Goal: Check status

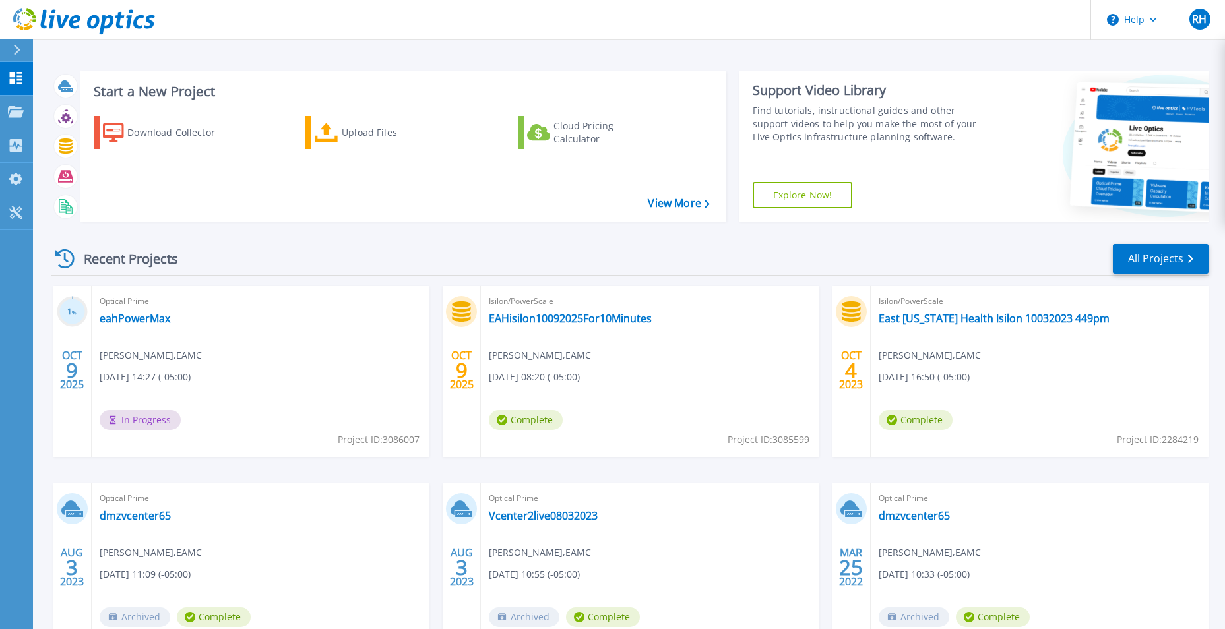
click at [154, 420] on span "In Progress" at bounding box center [140, 420] width 81 height 20
click at [145, 314] on link "eahPowerMax" at bounding box center [135, 318] width 71 height 13
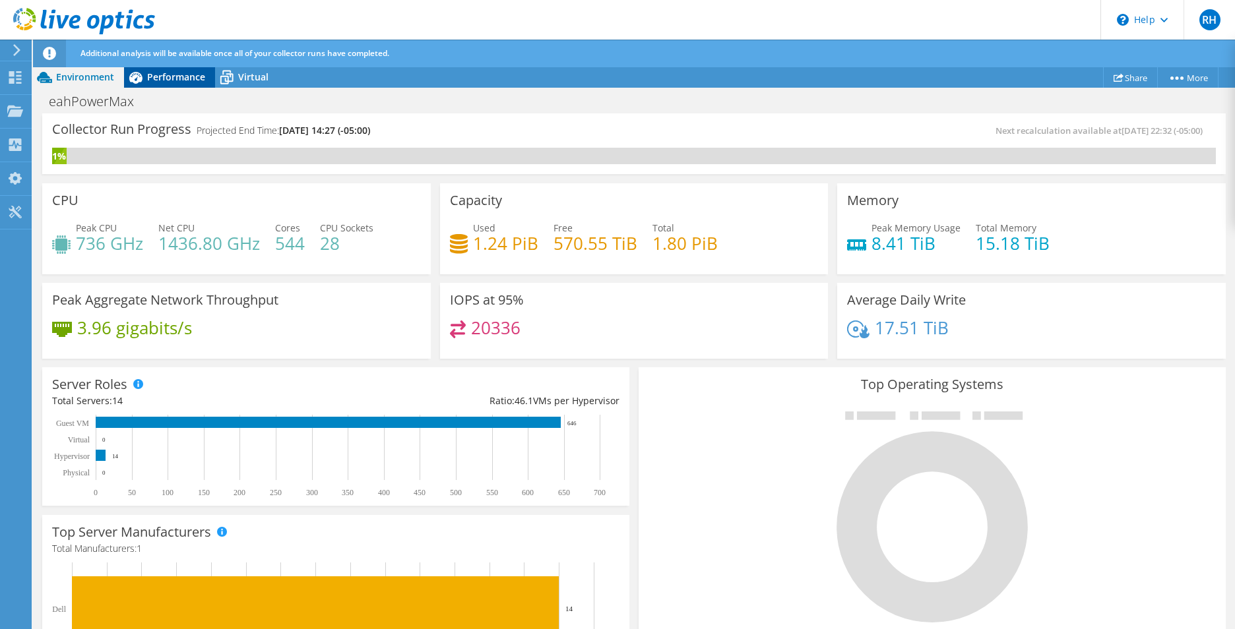
click at [182, 82] on span "Performance" at bounding box center [176, 77] width 58 height 13
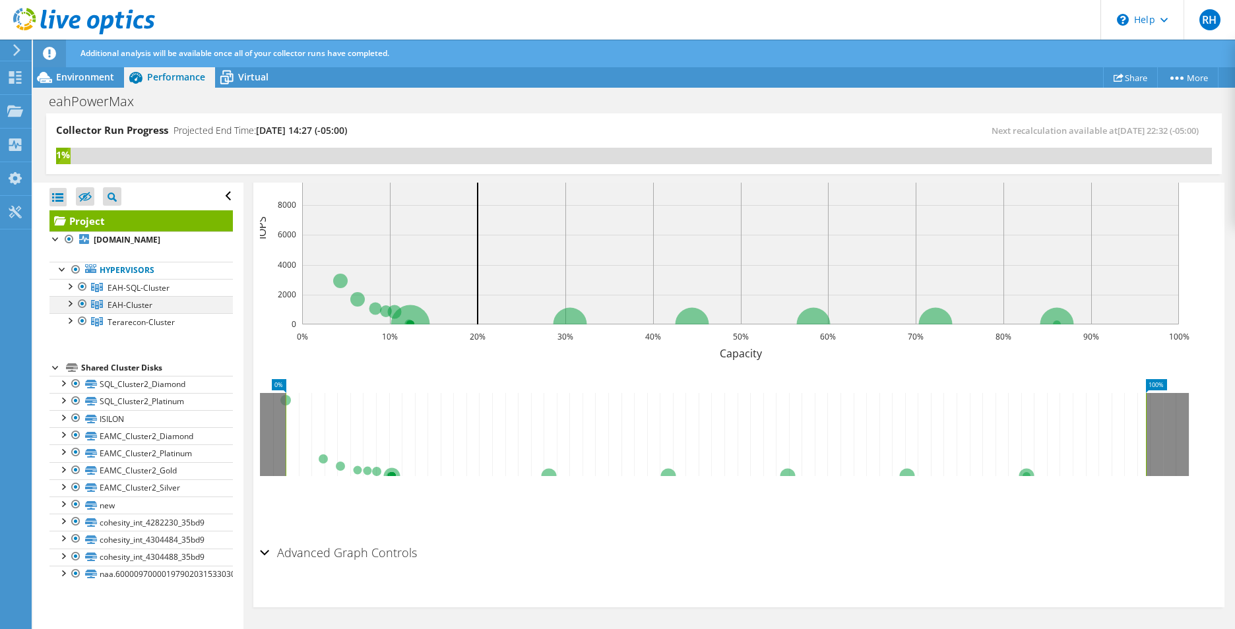
click at [71, 305] on div at bounding box center [69, 302] width 13 height 13
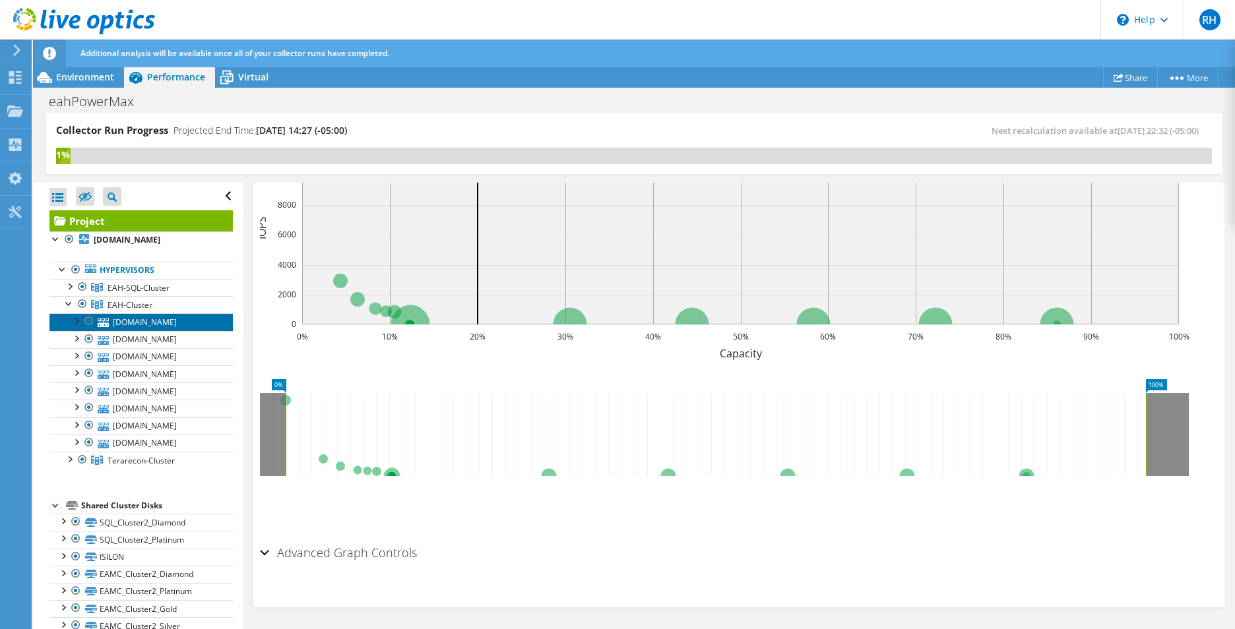
click at [134, 323] on link "[DOMAIN_NAME]" at bounding box center [140, 321] width 183 height 17
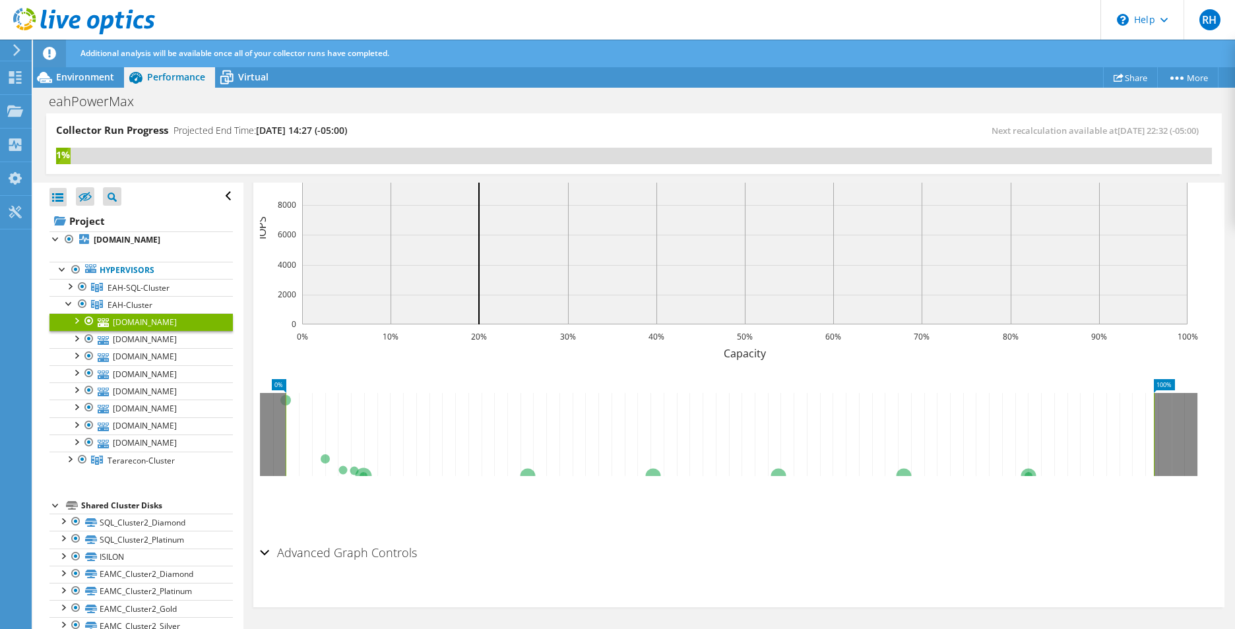
scroll to position [329, 0]
click at [79, 319] on div at bounding box center [75, 319] width 13 height 13
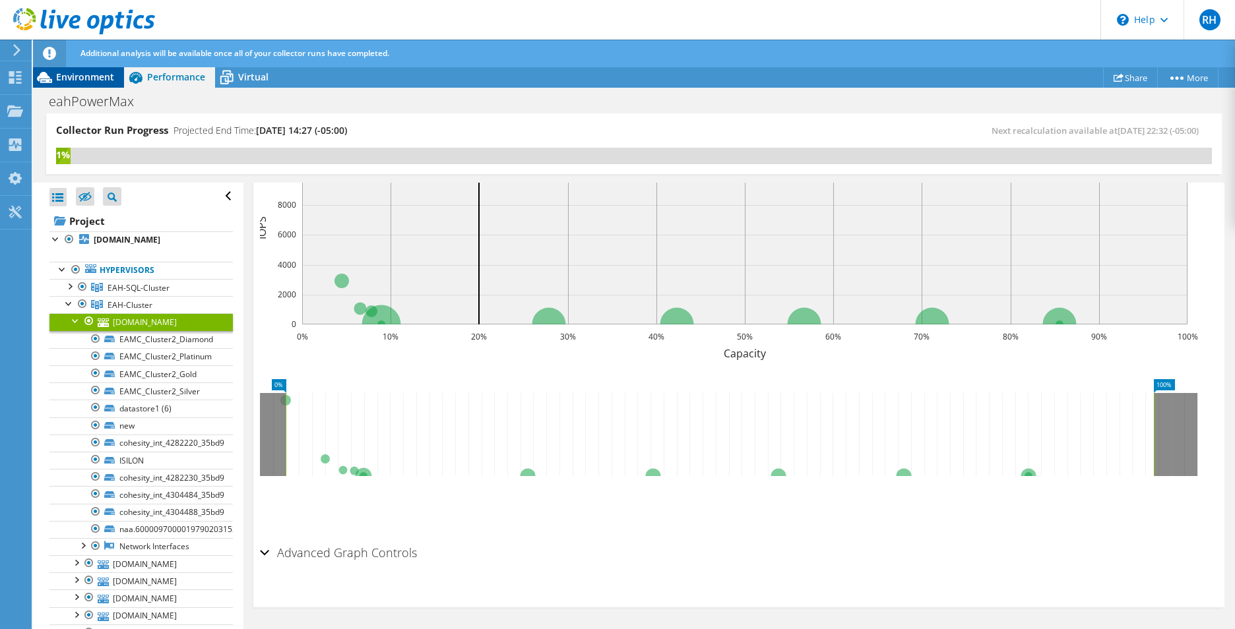
click at [76, 80] on span "Environment" at bounding box center [85, 77] width 58 height 13
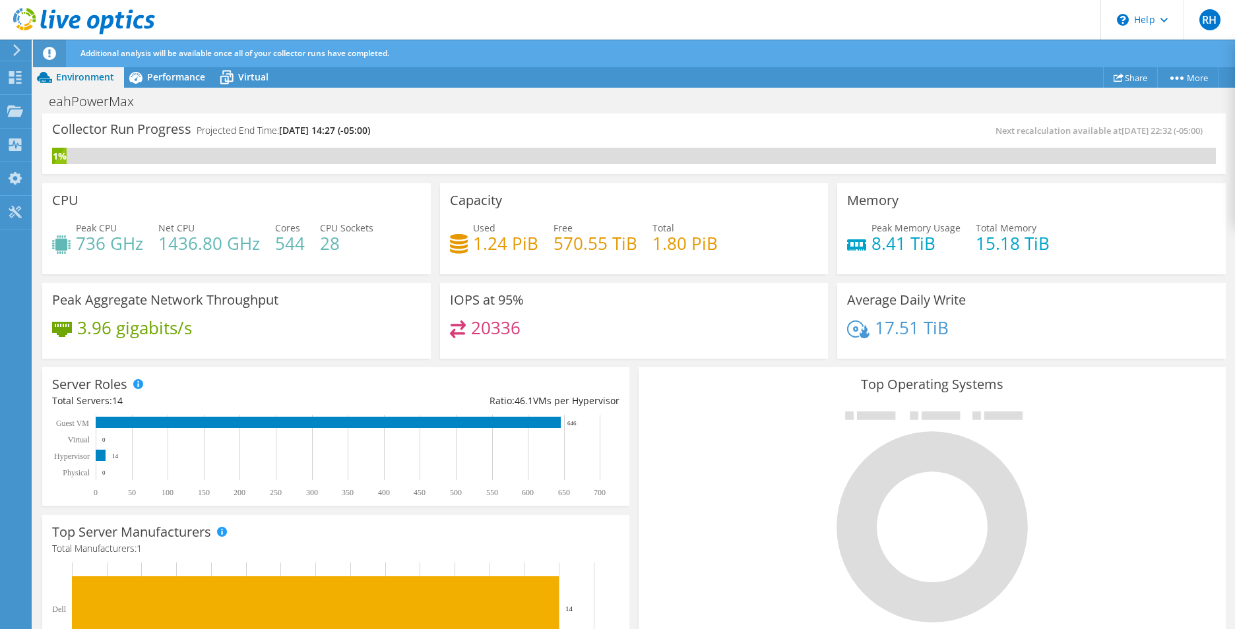
click at [268, 13] on header "RH End User [PERSON_NAME] [PERSON_NAME][EMAIL_ADDRESS][PERSON_NAME][DOMAIN_NAME…" at bounding box center [617, 20] width 1235 height 40
